Goal: Task Accomplishment & Management: Use online tool/utility

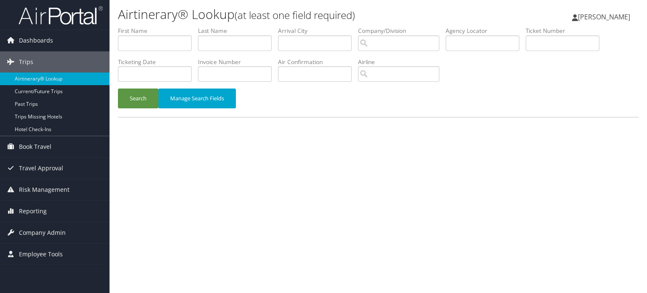
click at [474, 46] on input "text" at bounding box center [483, 43] width 74 height 16
type input "D04BM2"
click at [133, 99] on button "Search" at bounding box center [138, 99] width 40 height 20
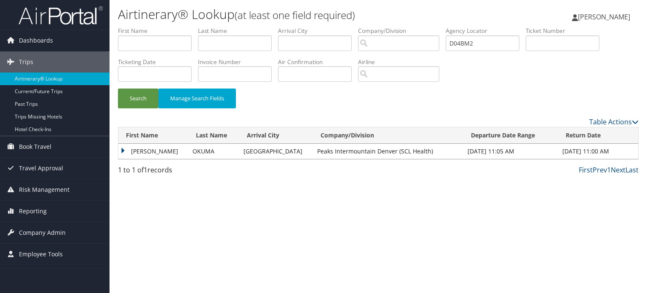
click at [125, 151] on td "SOPHAL" at bounding box center [153, 151] width 70 height 15
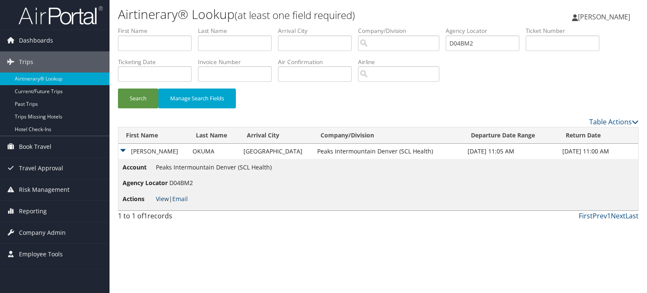
click at [157, 196] on link "View" at bounding box center [162, 199] width 13 height 8
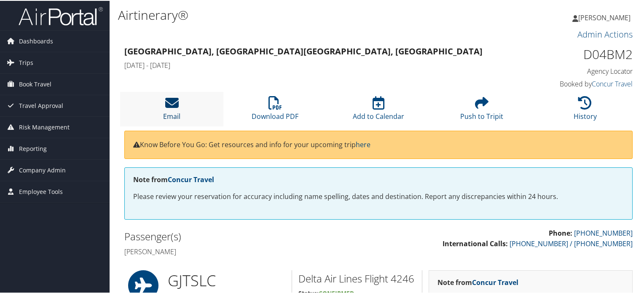
click at [174, 103] on icon at bounding box center [171, 101] width 13 height 13
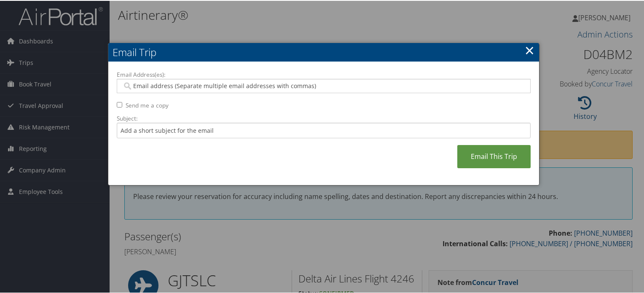
click at [300, 86] on input "Email Address(es):" at bounding box center [323, 85] width 403 height 8
paste input "[PERSON_NAME][EMAIL_ADDRESS][DOMAIN_NAME]"
type input "[PERSON_NAME][EMAIL_ADDRESS][DOMAIN_NAME]"
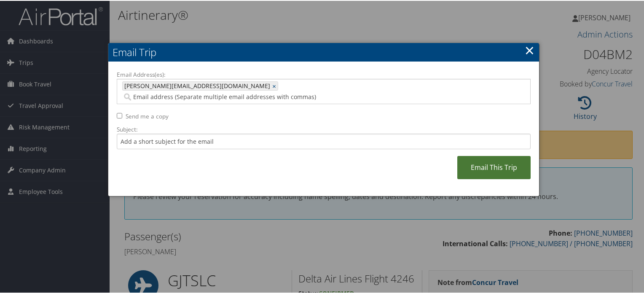
click at [503, 157] on link "Email This Trip" at bounding box center [493, 166] width 73 height 23
